Goal: Browse casually

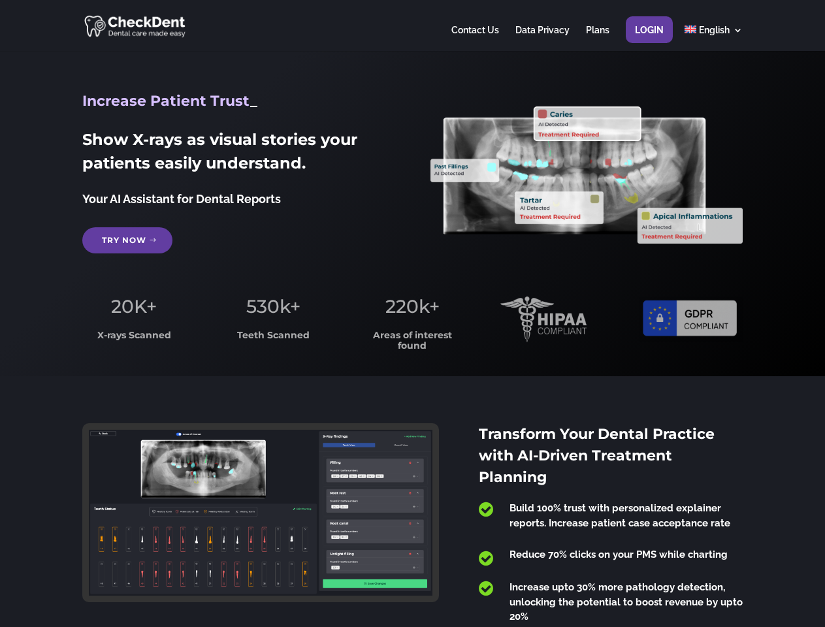
click at [412, 313] on span "220k+" at bounding box center [412, 306] width 54 height 22
click at [412, 25] on div at bounding box center [411, 25] width 659 height 51
click at [412, 313] on span "220k+" at bounding box center [412, 306] width 54 height 22
